Goal: Information Seeking & Learning: Learn about a topic

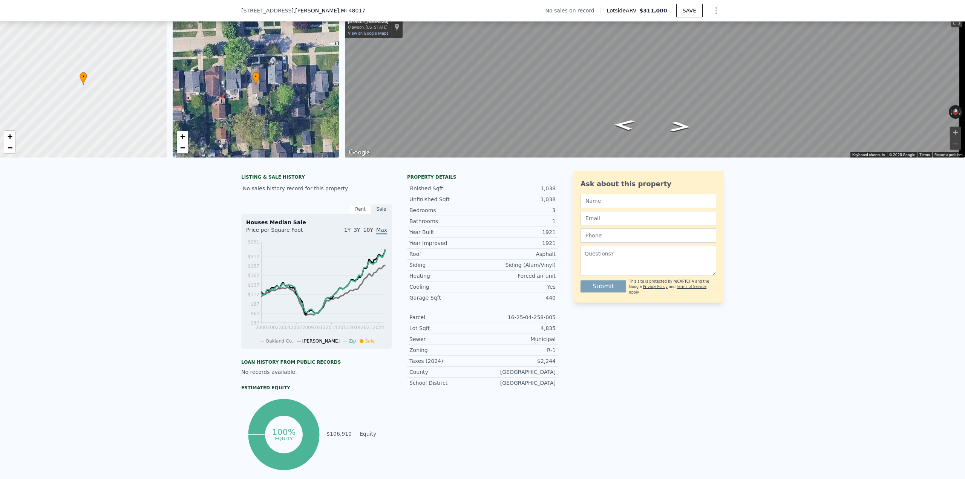
scroll to position [148, 0]
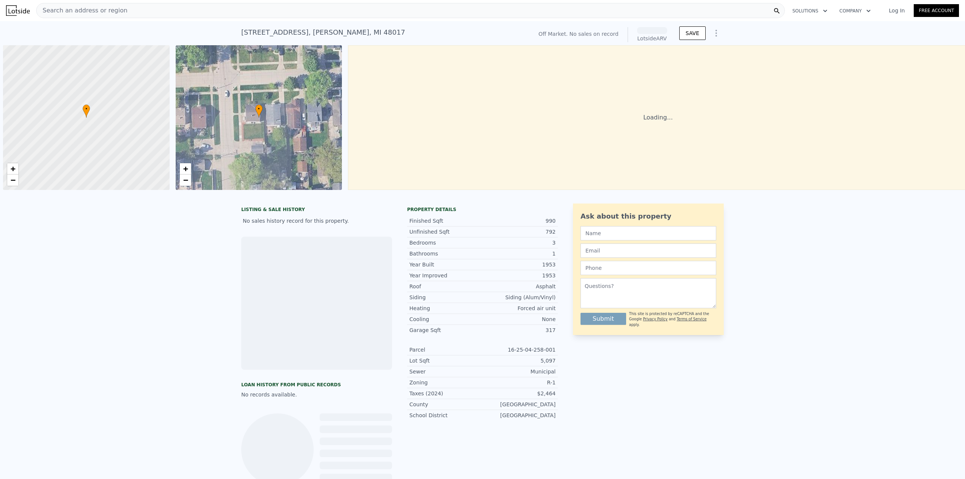
scroll to position [0, 3]
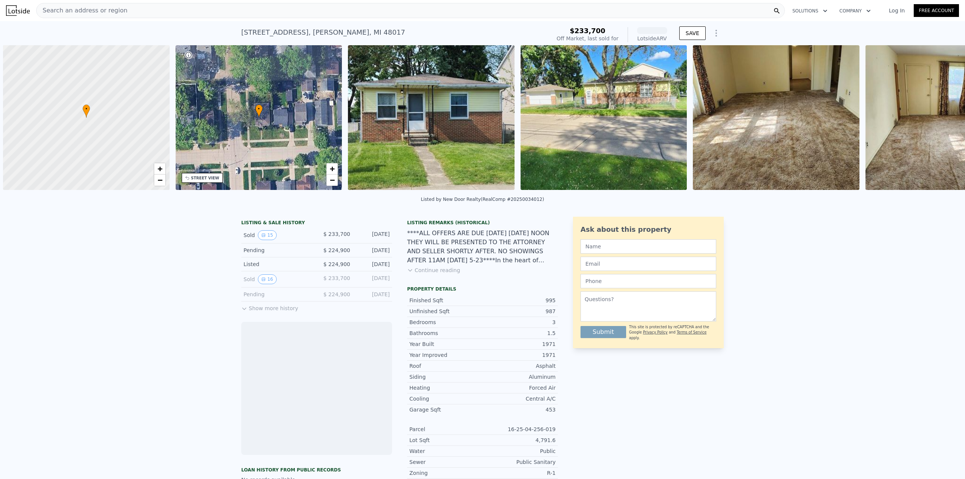
scroll to position [0, 3]
